Goal: Find specific page/section: Find specific page/section

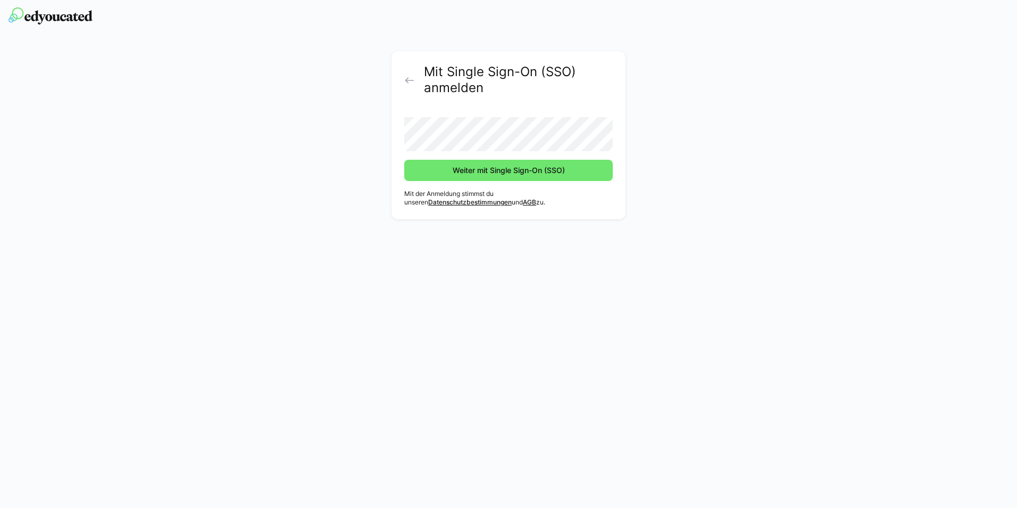
click at [471, 172] on span "Weiter mit Single Sign-On (SSO)" at bounding box center [508, 170] width 115 height 11
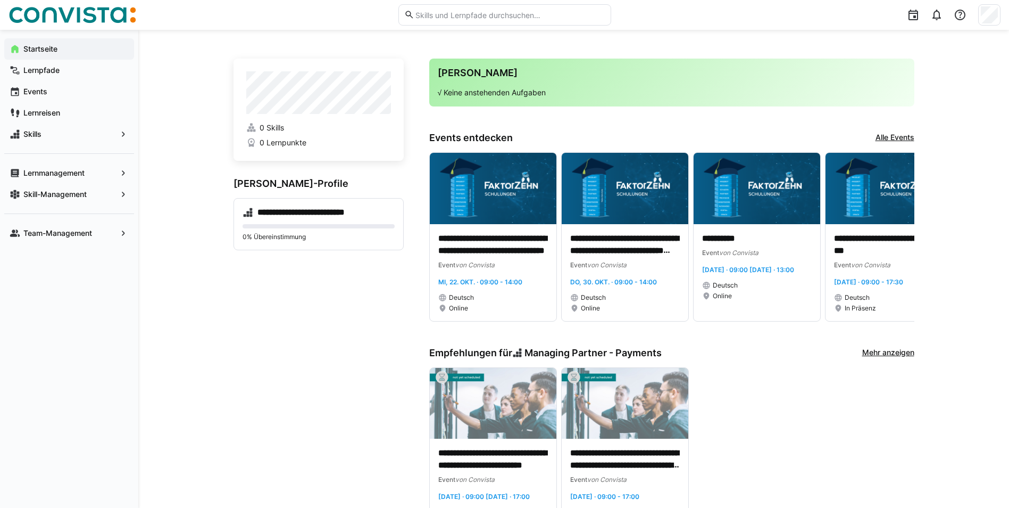
click at [124, 176] on eds-icon at bounding box center [123, 173] width 11 height 11
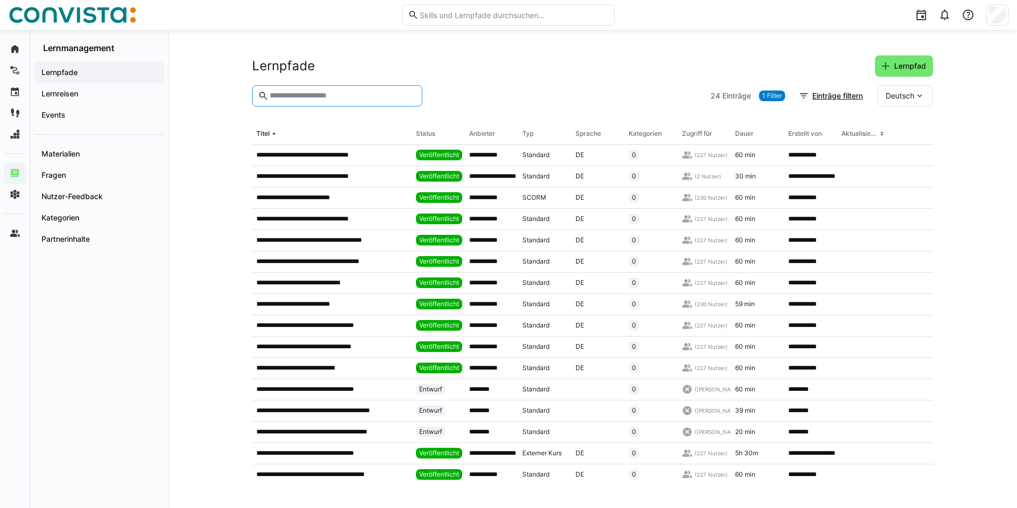
click at [318, 96] on input "text" at bounding box center [343, 96] width 148 height 10
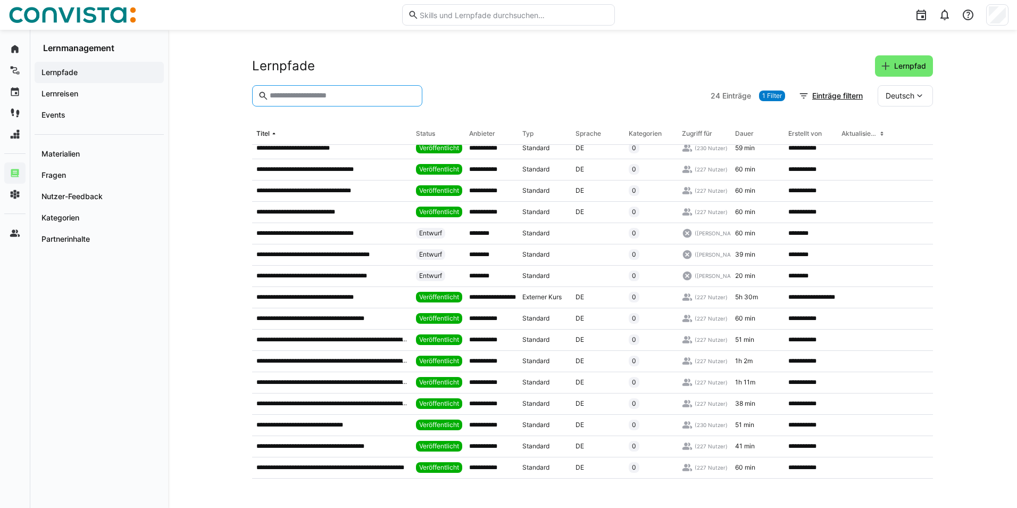
scroll to position [179, 0]
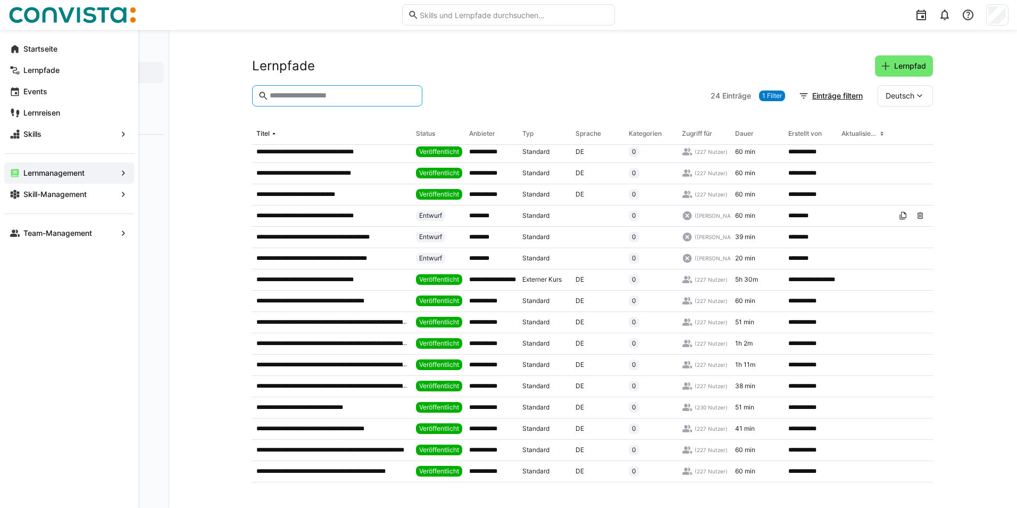
click at [0, 0] on app-navigation-label "Skill-Management" at bounding box center [0, 0] width 0 height 0
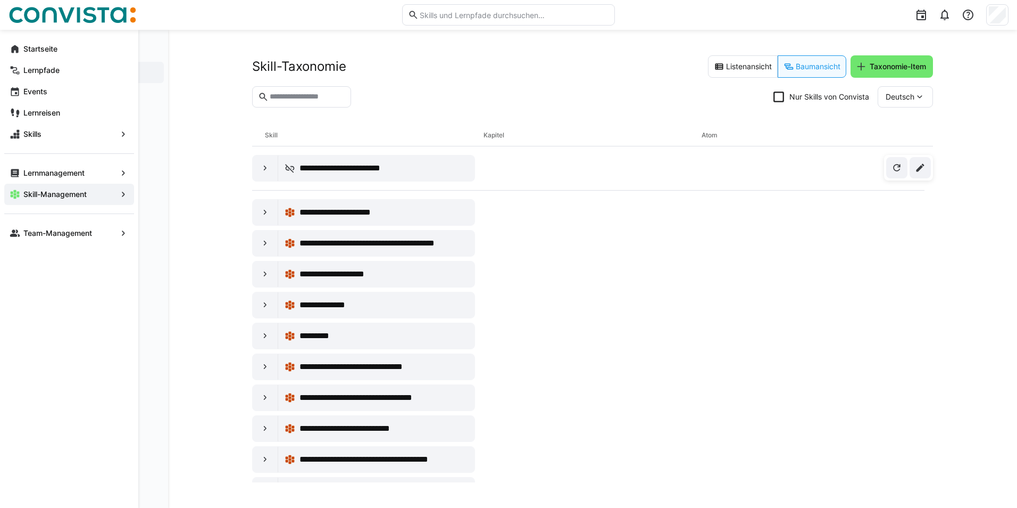
click at [125, 195] on eds-icon at bounding box center [123, 194] width 11 height 11
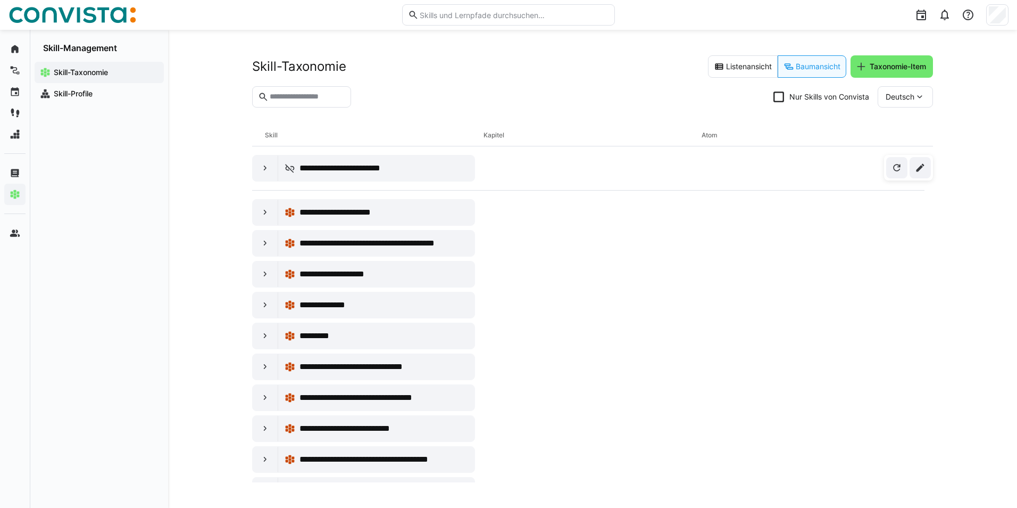
click at [0, 0] on app-navigation-label "Skill-Profile" at bounding box center [0, 0] width 0 height 0
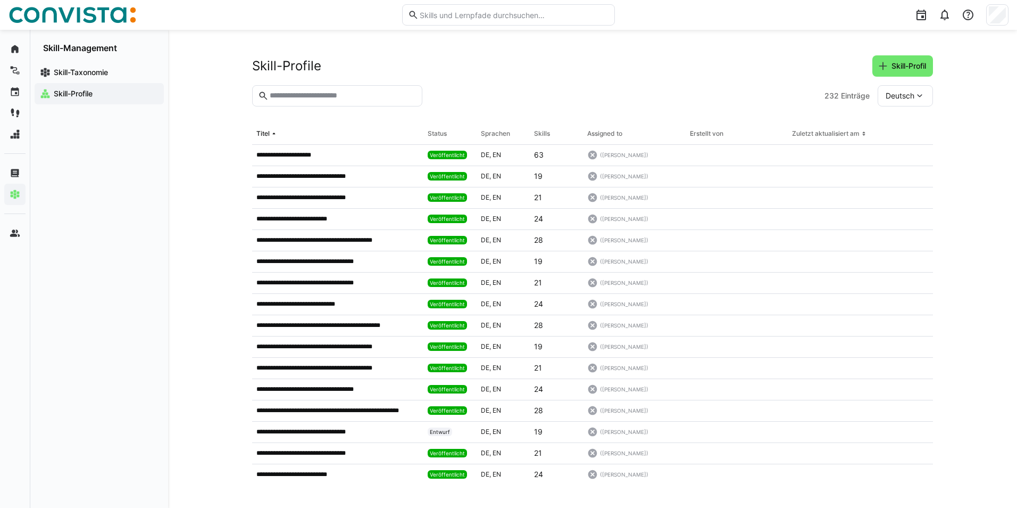
click at [355, 96] on input "text" at bounding box center [343, 96] width 148 height 10
click at [293, 156] on p "**********" at bounding box center [293, 155] width 74 height 9
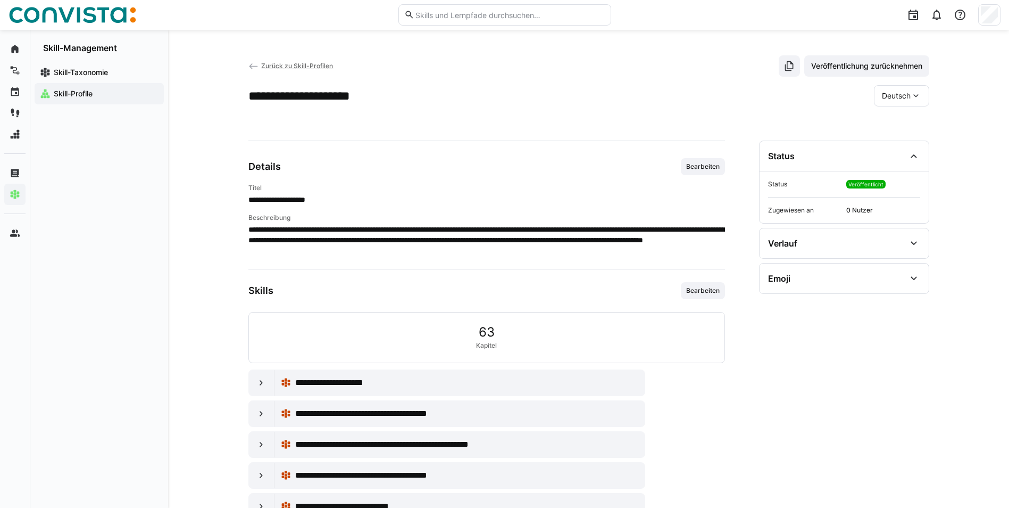
click at [253, 65] on eds-icon at bounding box center [253, 66] width 11 height 11
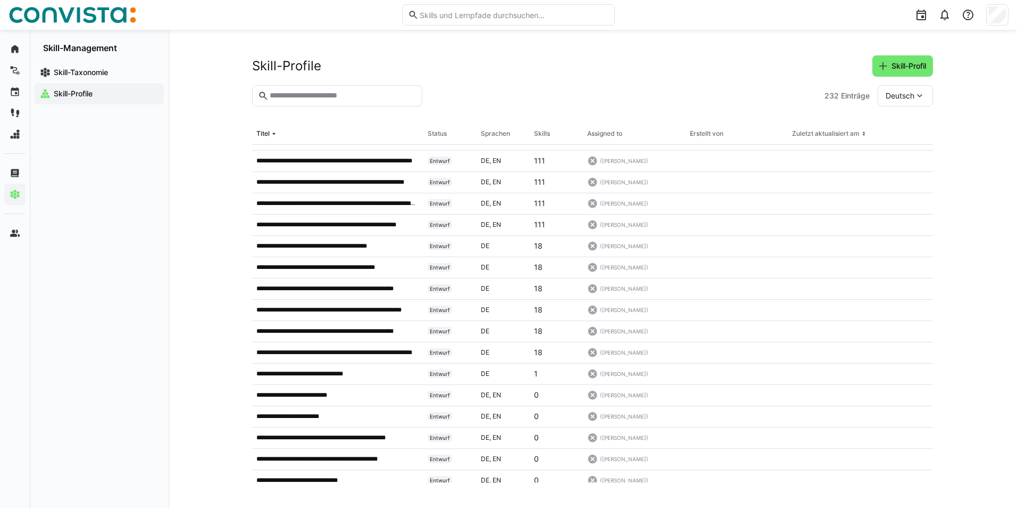
scroll to position [1064, 0]
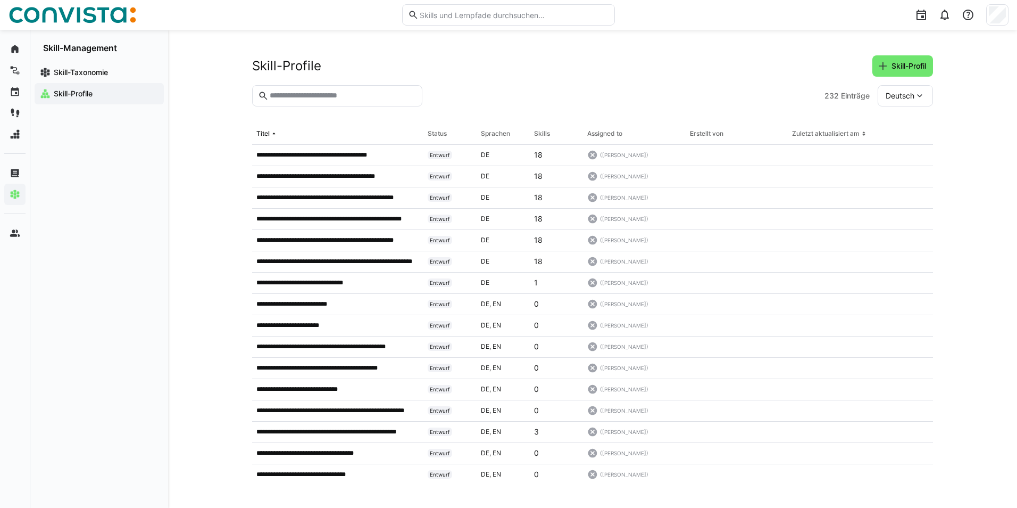
click at [342, 97] on input "text" at bounding box center [343, 96] width 148 height 10
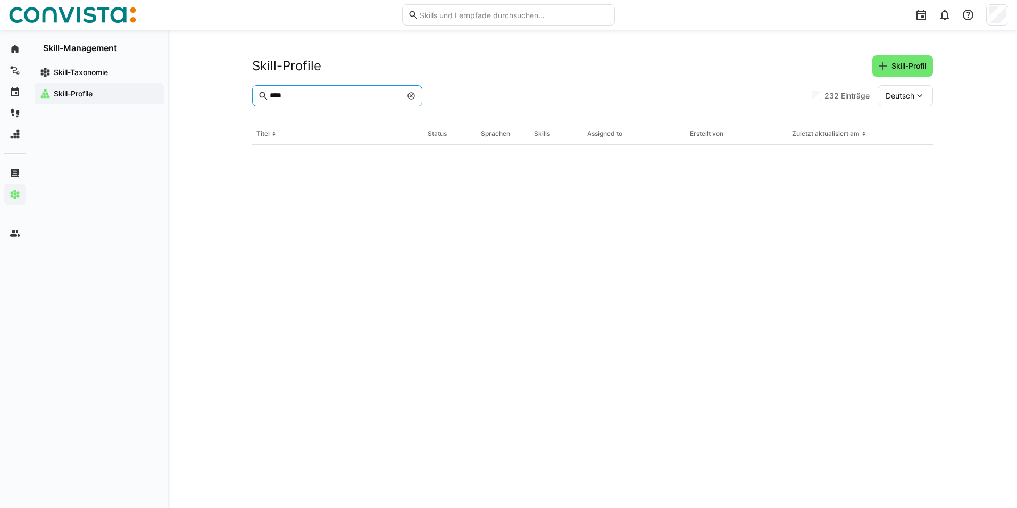
scroll to position [0, 0]
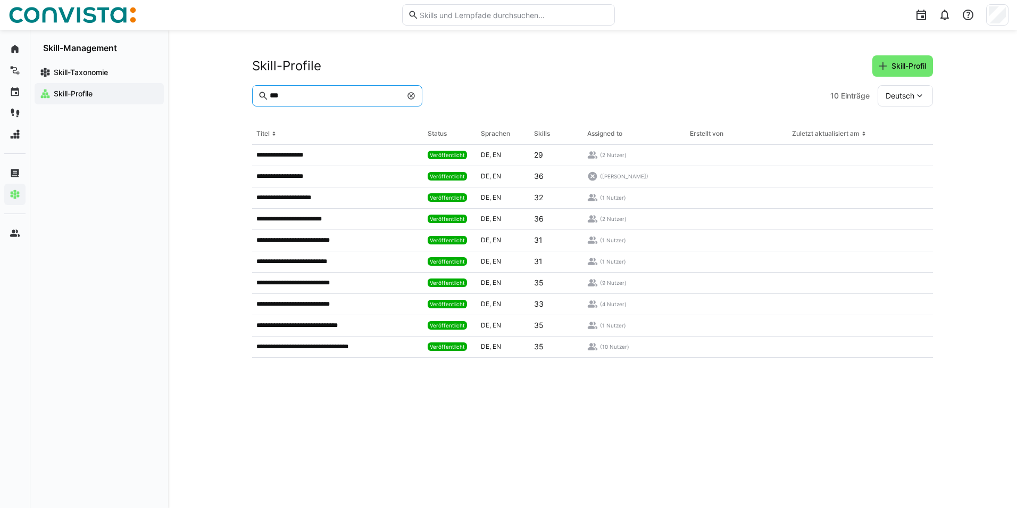
drag, startPoint x: 340, startPoint y: 92, endPoint x: 231, endPoint y: 83, distance: 108.9
click at [231, 83] on div "**********" at bounding box center [592, 269] width 849 height 478
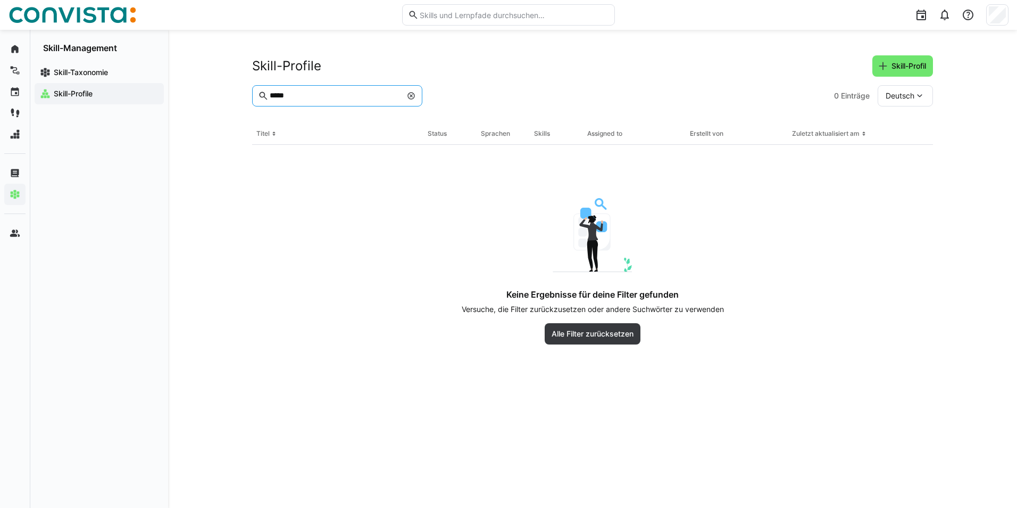
type input "*****"
click at [408, 96] on eds-icon at bounding box center [411, 96] width 9 height 9
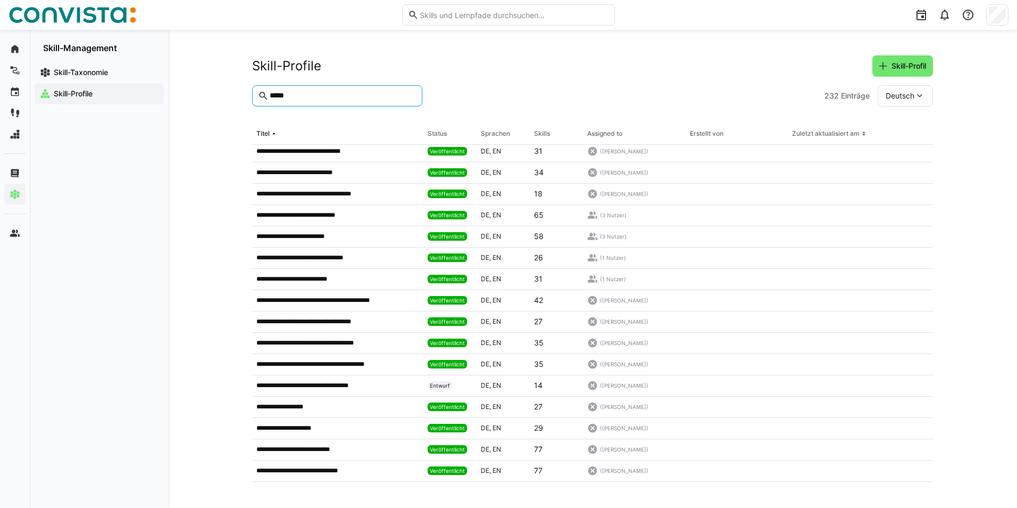
scroll to position [2898, 0]
click at [0, 0] on app-navigation-label "Skill-Taxonomie" at bounding box center [0, 0] width 0 height 0
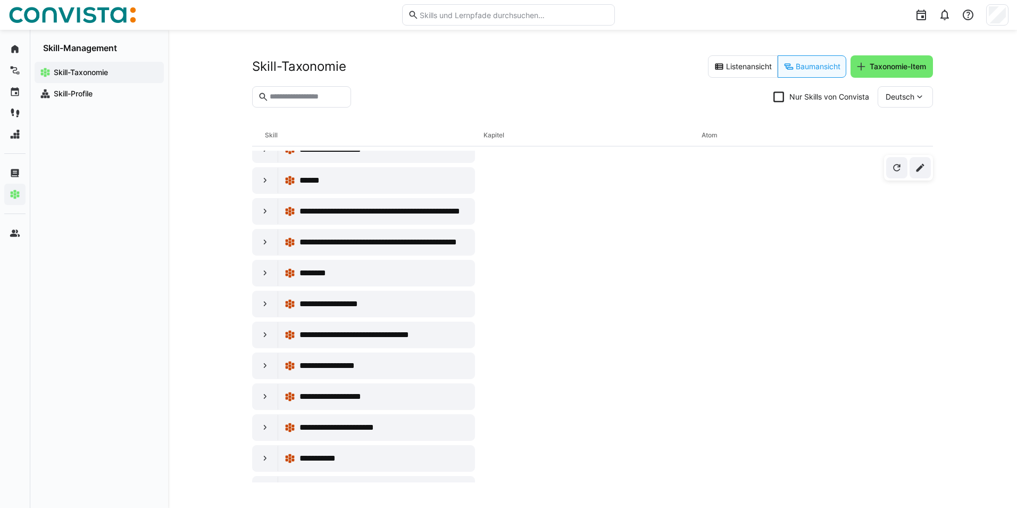
scroll to position [2767, 0]
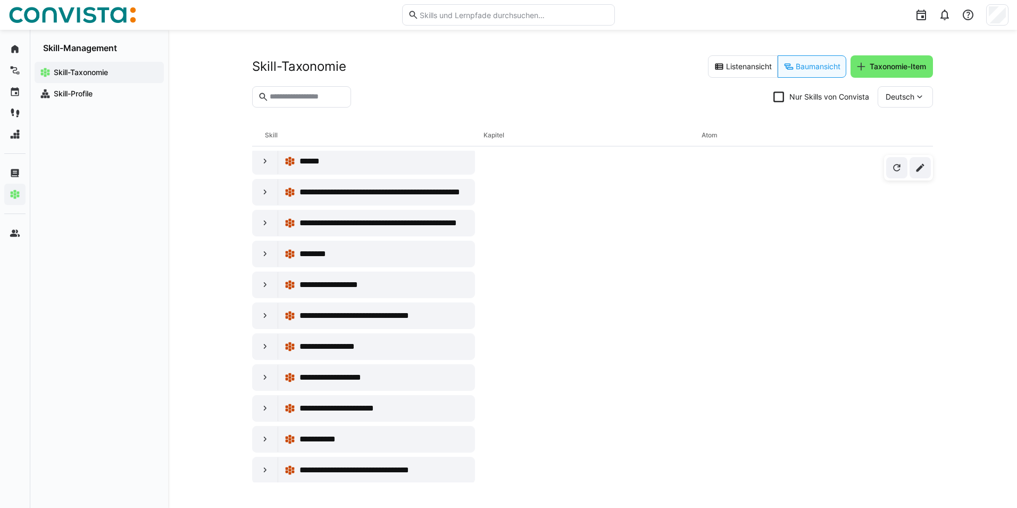
click at [264, 252] on eds-icon at bounding box center [265, 253] width 11 height 11
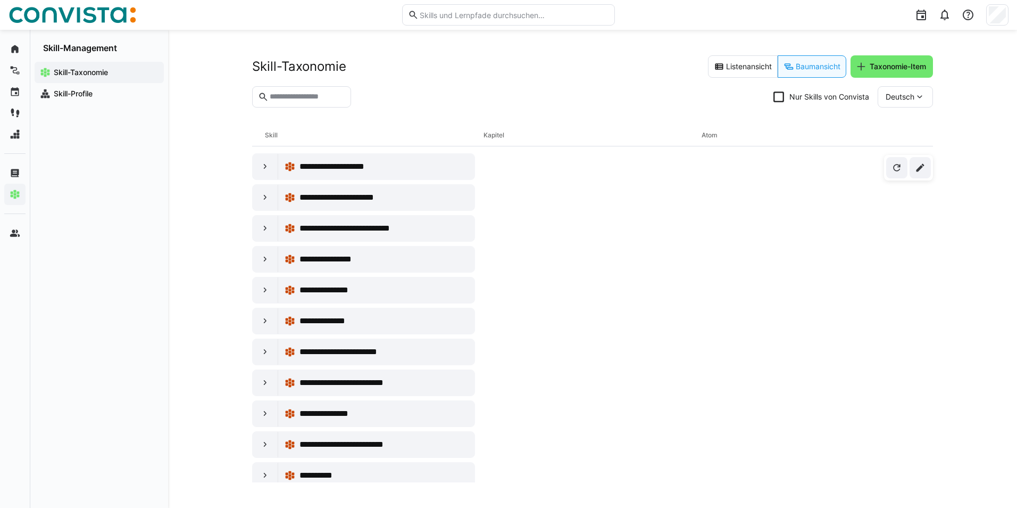
scroll to position [6568, 0]
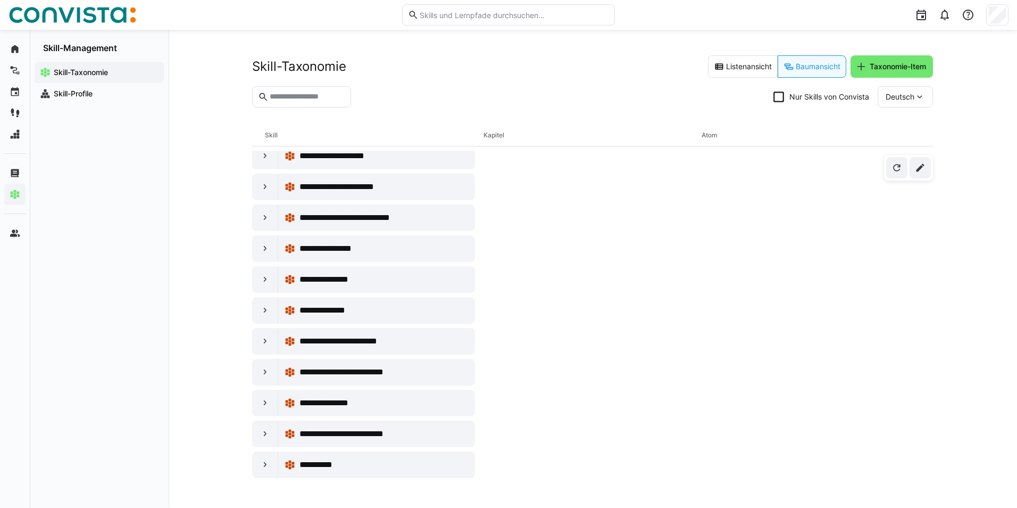
click at [265, 400] on eds-icon at bounding box center [265, 402] width 11 height 11
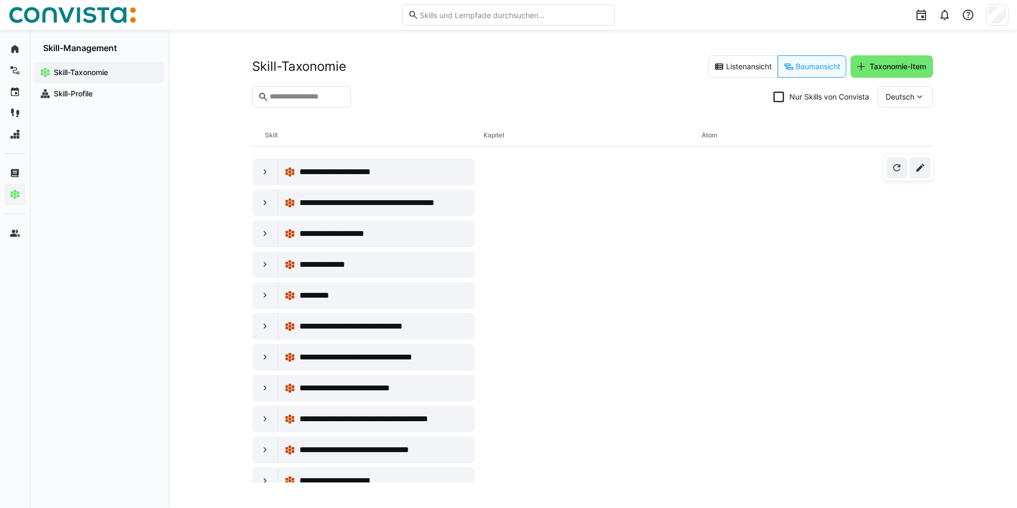
scroll to position [0, 0]
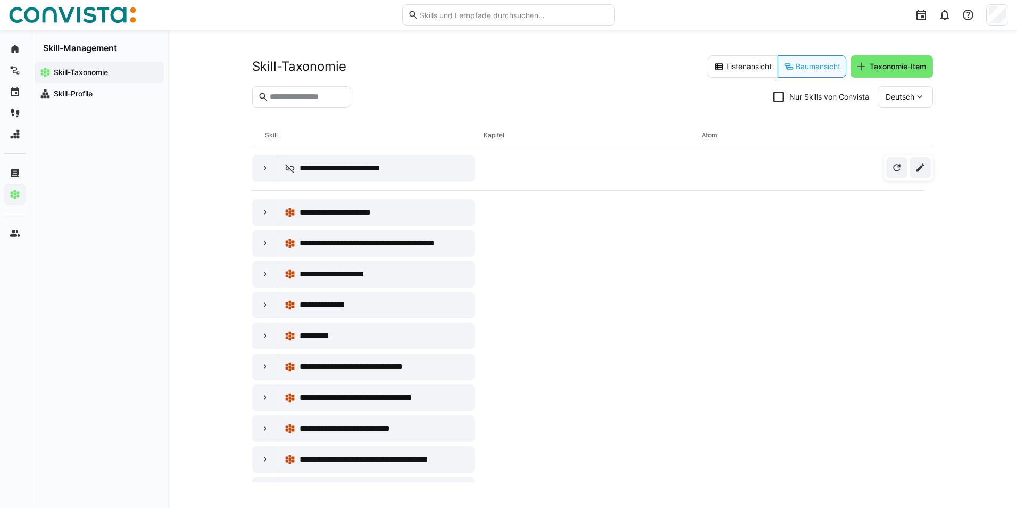
click at [262, 171] on eds-icon at bounding box center [265, 168] width 11 height 11
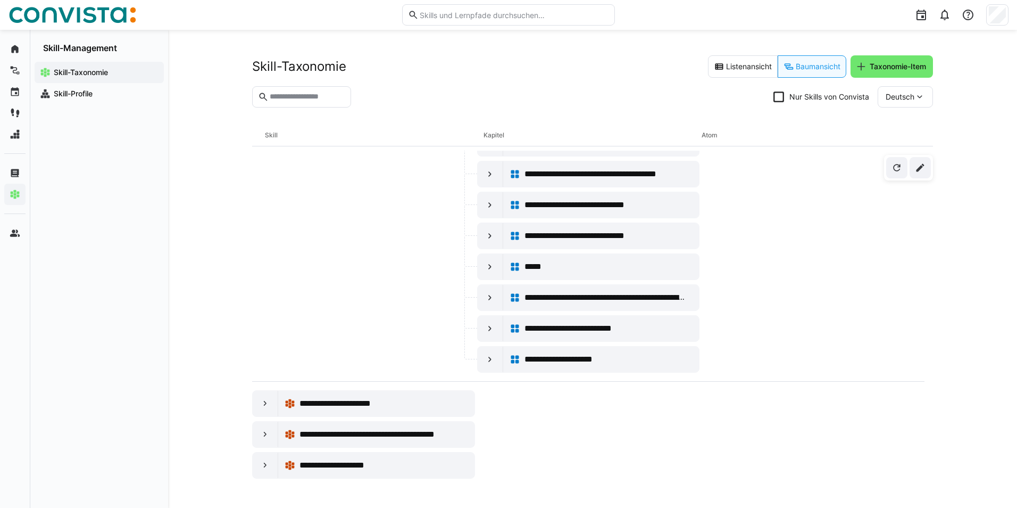
scroll to position [372, 0]
